Goal: Complete application form

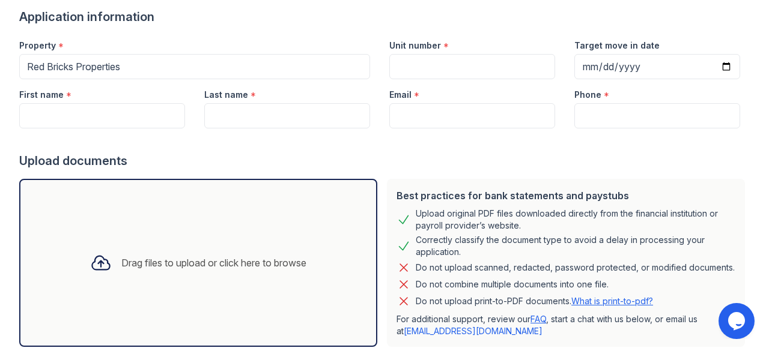
scroll to position [120, 0]
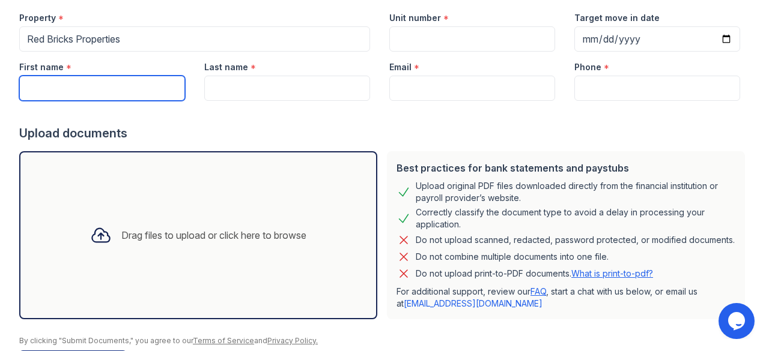
click at [88, 86] on input "First name" at bounding box center [102, 88] width 166 height 25
drag, startPoint x: 108, startPoint y: 88, endPoint x: 69, endPoint y: 88, distance: 39.0
click at [69, 88] on input "Tressica Patton" at bounding box center [102, 88] width 166 height 25
type input "Tressica"
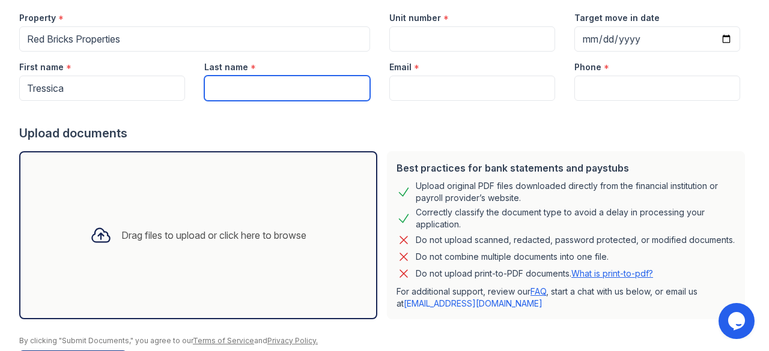
click at [238, 82] on input "Last name" at bounding box center [287, 88] width 166 height 25
paste input "Patton"
type input "Patton"
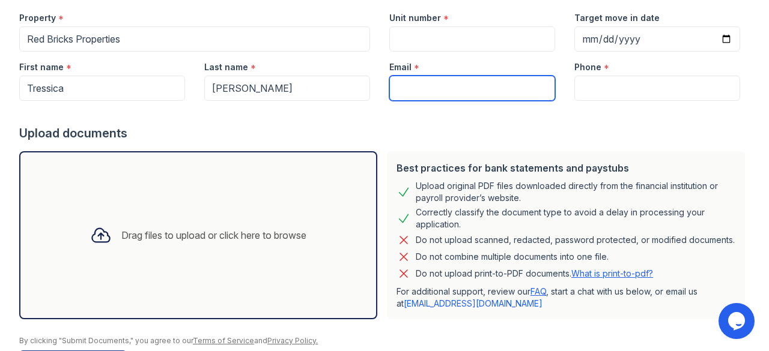
click at [413, 86] on input "Email" at bounding box center [472, 88] width 166 height 25
type input "tressicapatton@gmail.com"
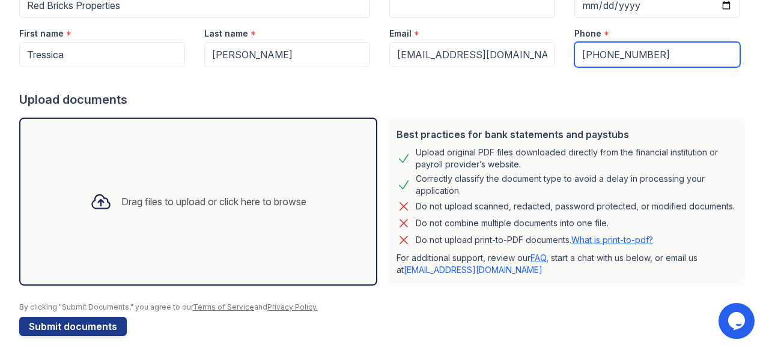
scroll to position [171, 0]
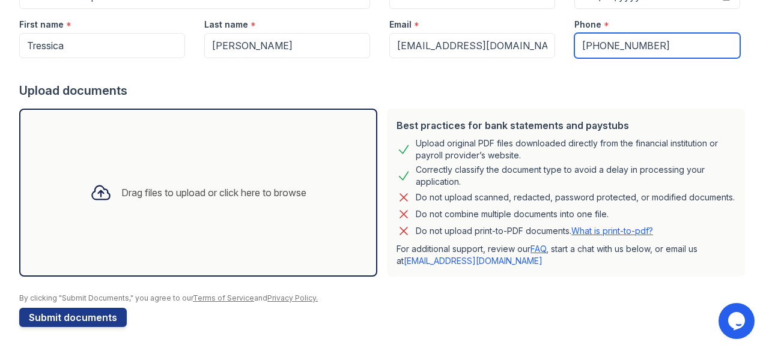
type input "352-229-1680"
click at [183, 196] on div "Drag files to upload or click here to browse" at bounding box center [197, 192] width 235 height 41
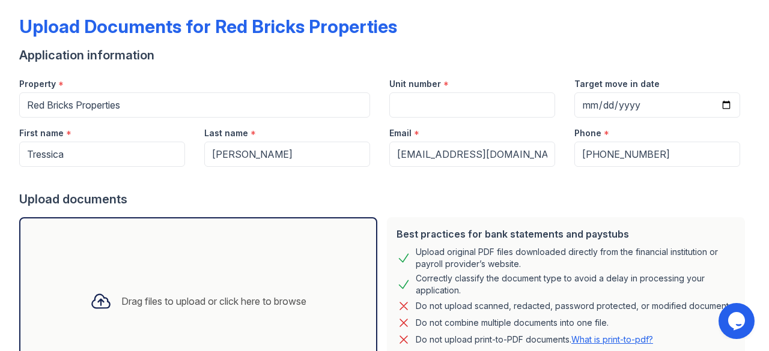
scroll to position [0, 0]
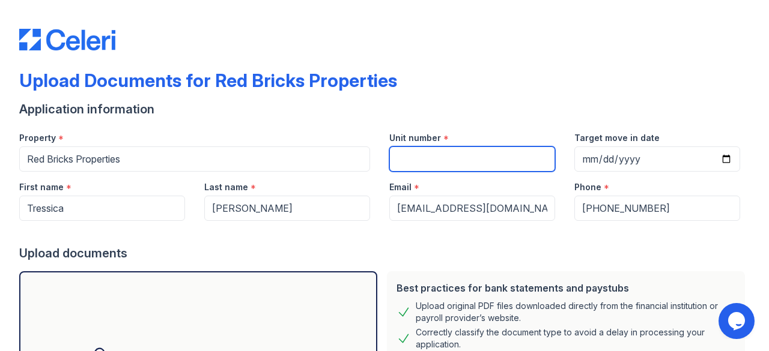
paste input "5504 Joshua Cain Rd"
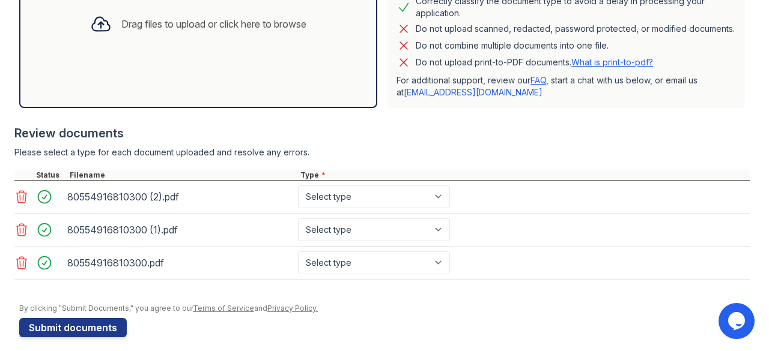
scroll to position [348, 0]
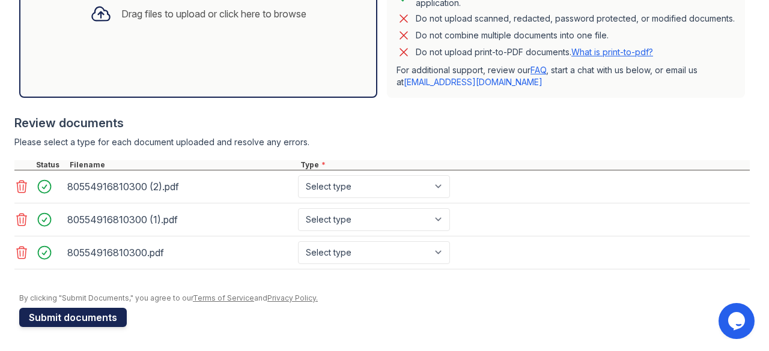
type input "5504 Joshua Cain Rd"
click at [85, 317] on button "Submit documents" at bounding box center [73, 317] width 108 height 19
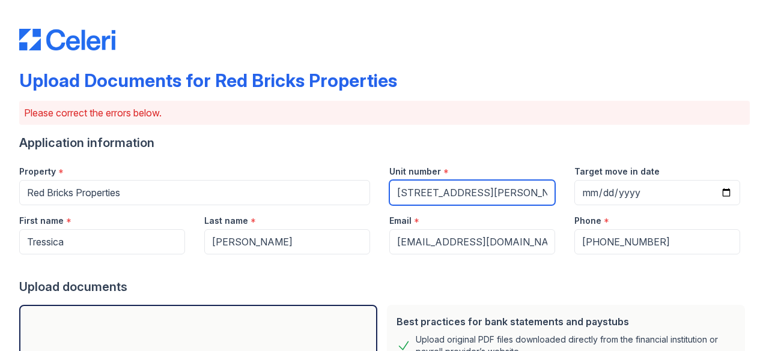
drag, startPoint x: 494, startPoint y: 193, endPoint x: 419, endPoint y: 194, distance: 74.5
click at [419, 194] on input "5504 Joshua Cain Rd" at bounding box center [472, 192] width 166 height 25
type input "5504"
click at [441, 196] on input "5504" at bounding box center [472, 192] width 166 height 25
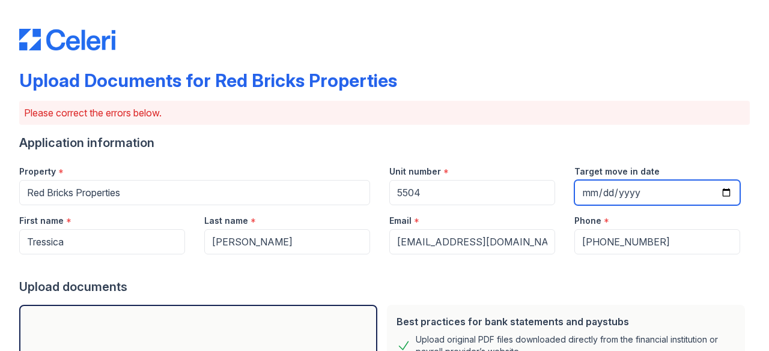
click at [608, 187] on input "Target move in date" at bounding box center [657, 192] width 166 height 25
click at [724, 191] on input "Target move in date" at bounding box center [657, 192] width 166 height 25
click at [718, 191] on input "Target move in date" at bounding box center [657, 192] width 166 height 25
type input "2025-10-02"
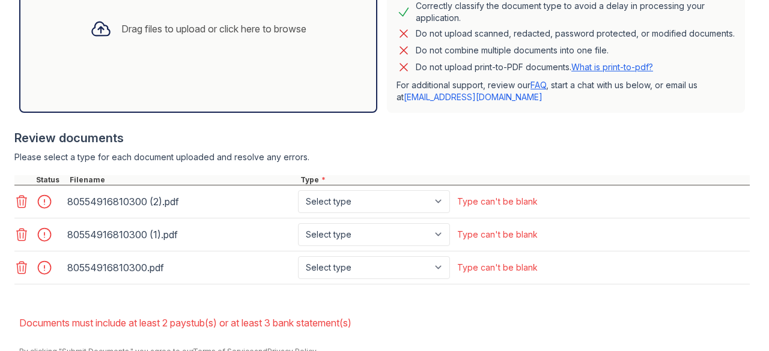
scroll to position [420, 0]
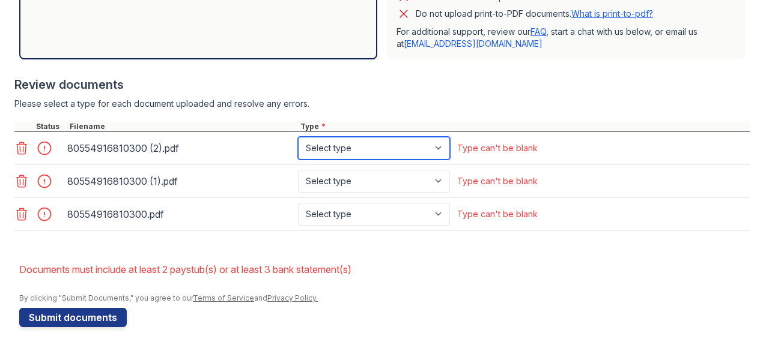
click at [419, 152] on select "Select type Paystub Bank Statement Offer Letter Tax Documents Benefit Award Let…" at bounding box center [374, 148] width 152 height 23
select select "paystub"
click at [298, 139] on select "Select type Paystub Bank Statement Offer Letter Tax Documents Benefit Award Let…" at bounding box center [374, 148] width 152 height 23
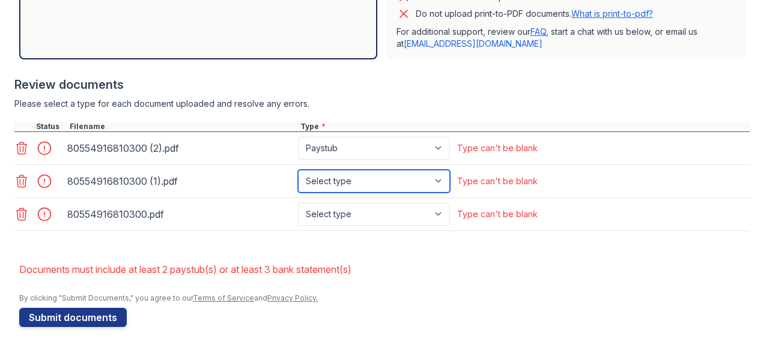
drag, startPoint x: 341, startPoint y: 181, endPoint x: 339, endPoint y: 188, distance: 7.4
click at [341, 181] on select "Select type Paystub Bank Statement Offer Letter Tax Documents Benefit Award Let…" at bounding box center [374, 181] width 152 height 23
select select "paystub"
click at [298, 171] on select "Select type Paystub Bank Statement Offer Letter Tax Documents Benefit Award Let…" at bounding box center [374, 181] width 152 height 23
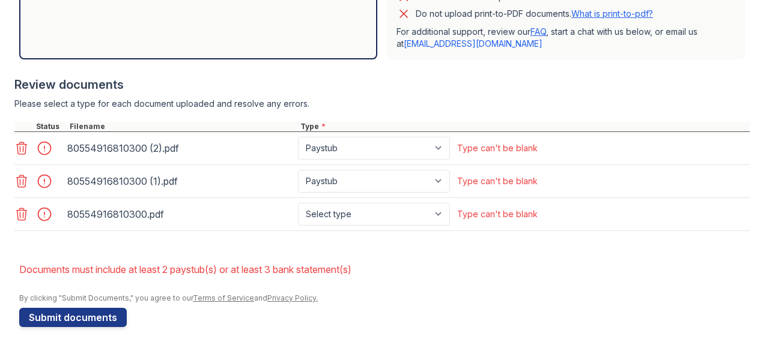
click at [263, 210] on div "80554916810300.pdf" at bounding box center [180, 214] width 226 height 19
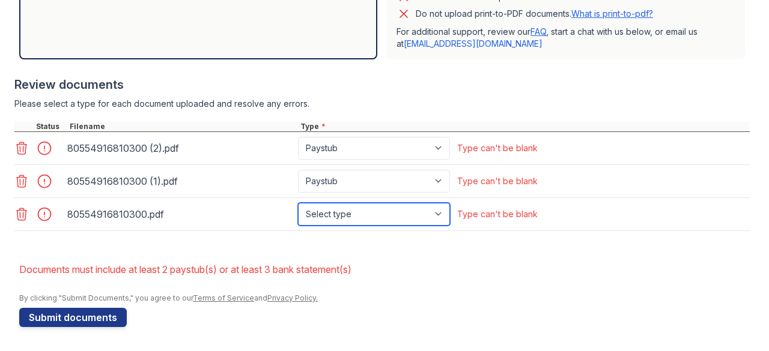
click at [325, 212] on select "Select type Paystub Bank Statement Offer Letter Tax Documents Benefit Award Let…" at bounding box center [374, 214] width 152 height 23
select select "paystub"
click at [298, 204] on select "Select type Paystub Bank Statement Offer Letter Tax Documents Benefit Award Let…" at bounding box center [374, 214] width 152 height 23
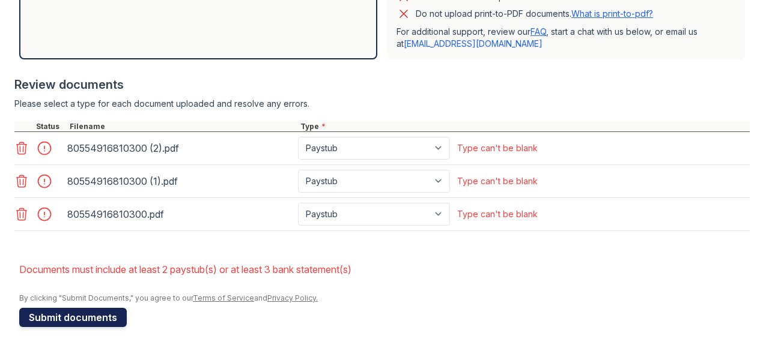
click at [96, 318] on button "Submit documents" at bounding box center [73, 317] width 108 height 19
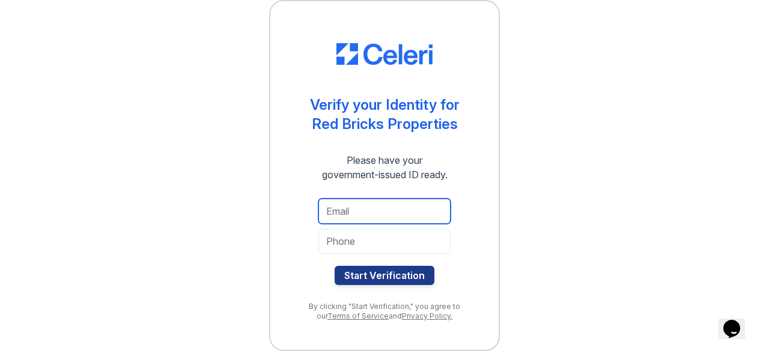
click at [360, 214] on input "email" at bounding box center [384, 211] width 132 height 25
type input "tressicapatton@gmail.com"
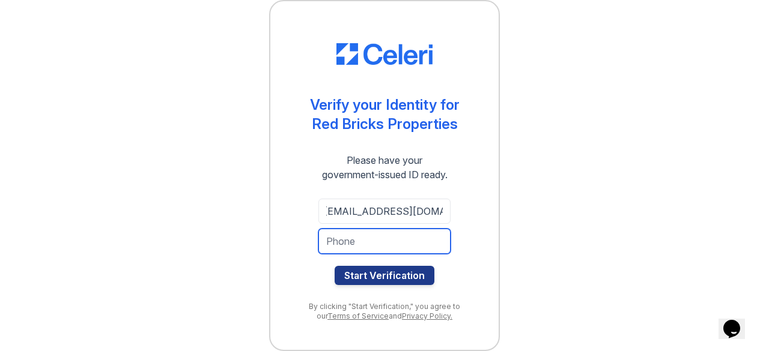
scroll to position [0, 0]
click at [354, 237] on input "tel" at bounding box center [384, 241] width 132 height 25
type input "352-229-1680"
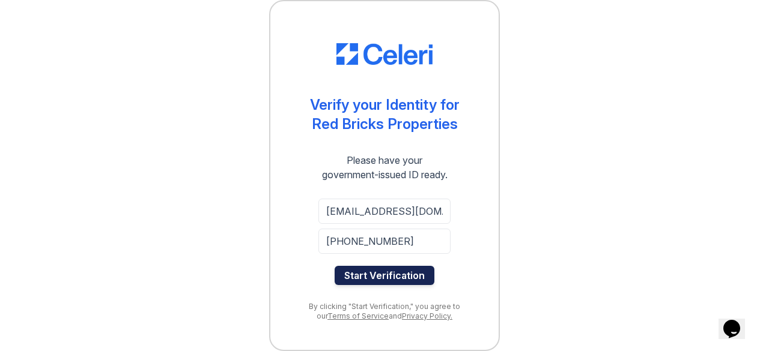
click at [377, 277] on button "Start Verification" at bounding box center [385, 275] width 100 height 19
